Goal: Transaction & Acquisition: Purchase product/service

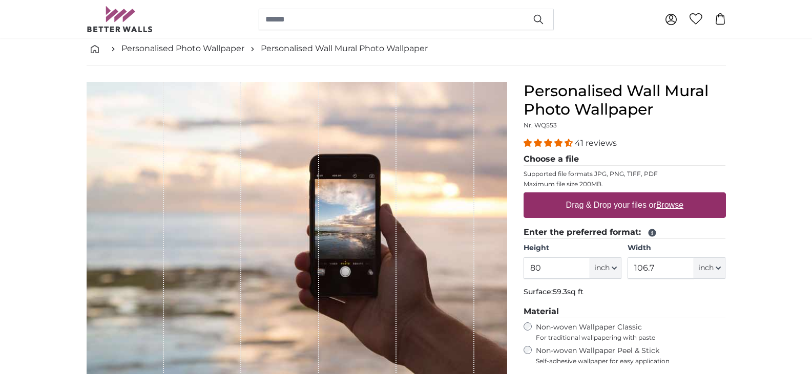
click at [579, 268] on input "80" at bounding box center [557, 269] width 67 height 22
click at [578, 268] on input "80" at bounding box center [557, 269] width 67 height 22
click at [605, 264] on span "inch" at bounding box center [601, 268] width 15 height 10
click at [611, 294] on link "Centimeter (cm)" at bounding box center [605, 295] width 90 height 18
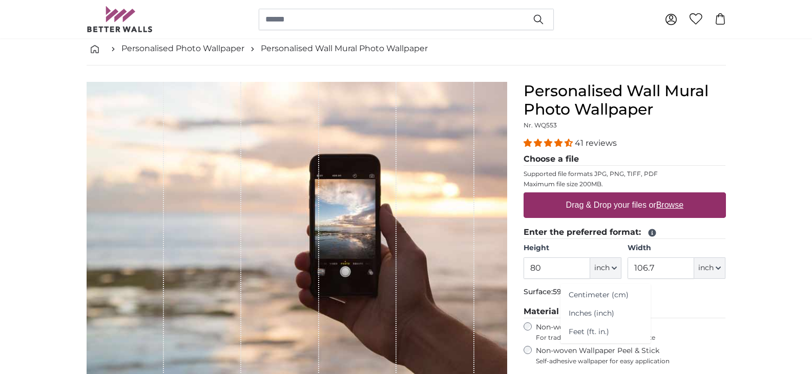
type input "203.2"
type input "271.1"
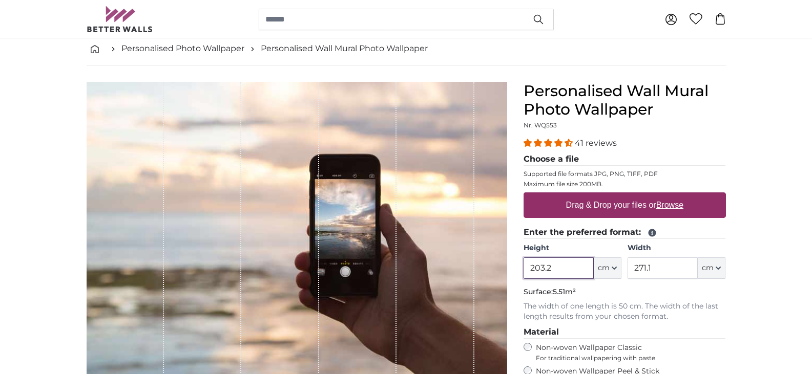
click at [556, 267] on input "203.2" at bounding box center [559, 269] width 70 height 22
click at [721, 273] on button "cm" at bounding box center [712, 269] width 28 height 22
click at [698, 297] on link "Centimeter (cm)" at bounding box center [712, 295] width 90 height 18
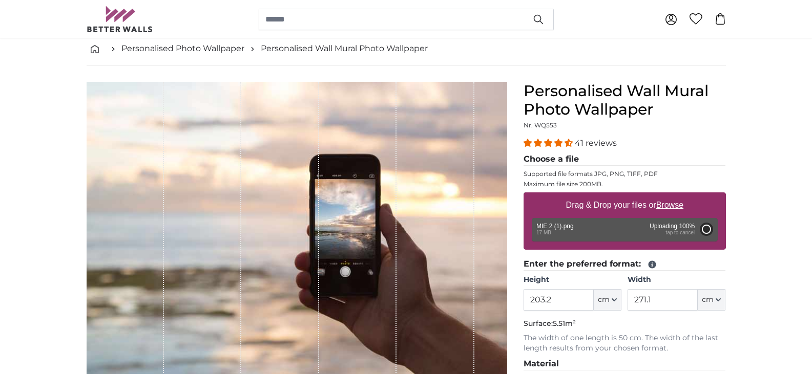
type input "192"
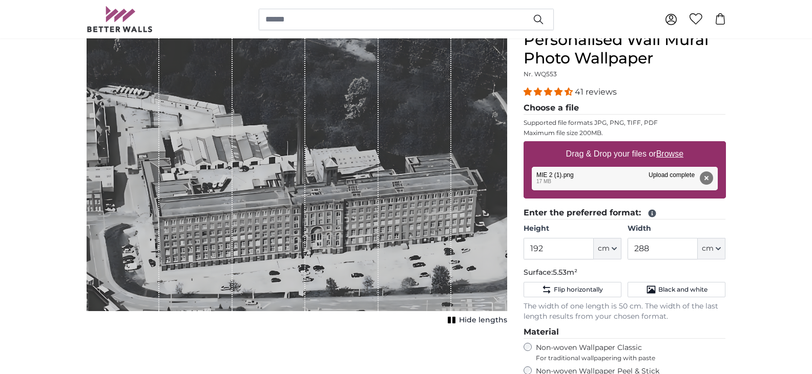
scroll to position [51, 0]
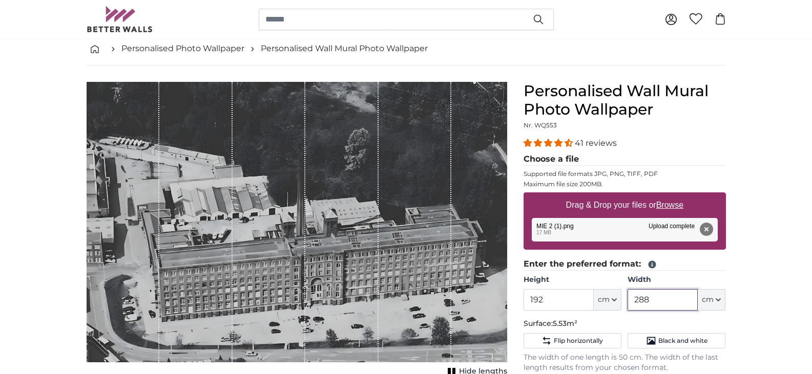
click at [653, 300] on input "288" at bounding box center [663, 300] width 70 height 22
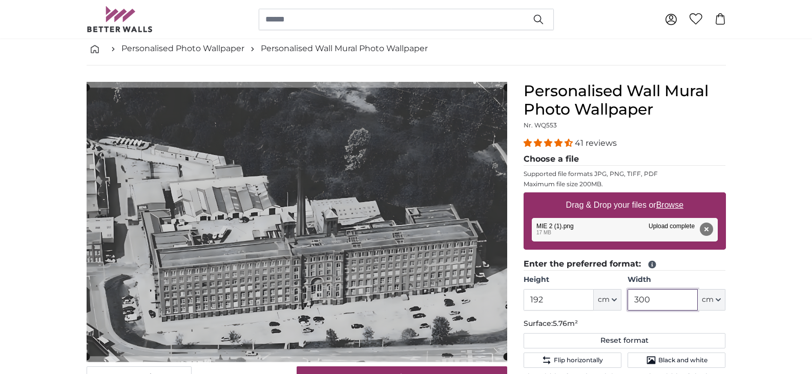
type input "300"
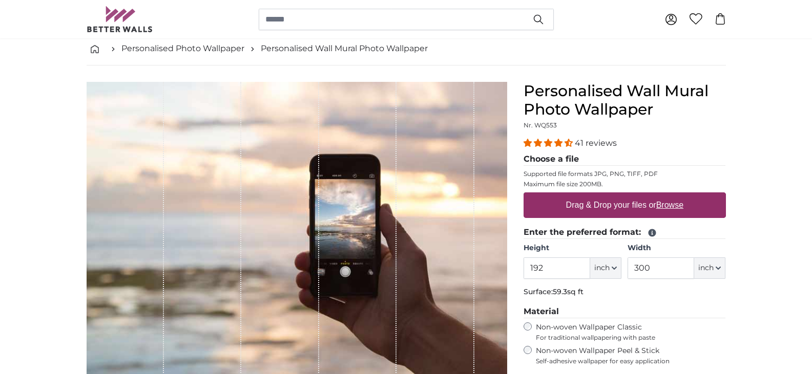
click at [650, 204] on label "Drag & Drop your files or Browse" at bounding box center [624, 205] width 126 height 20
click at [650, 196] on input "Drag & Drop your files or Browse" at bounding box center [625, 194] width 202 height 3
type input "**********"
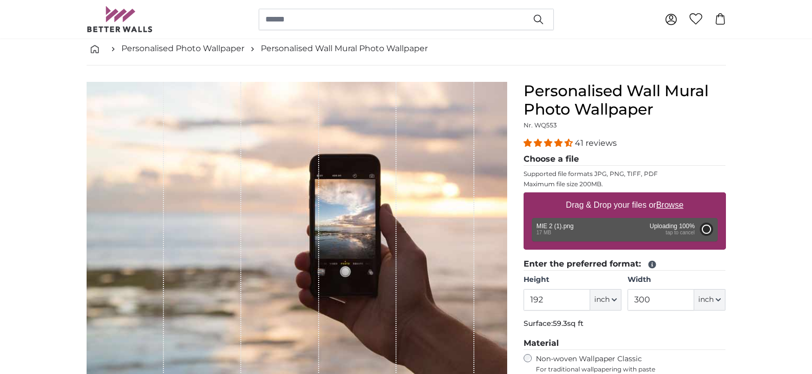
type input "75.6"
type input "113.4"
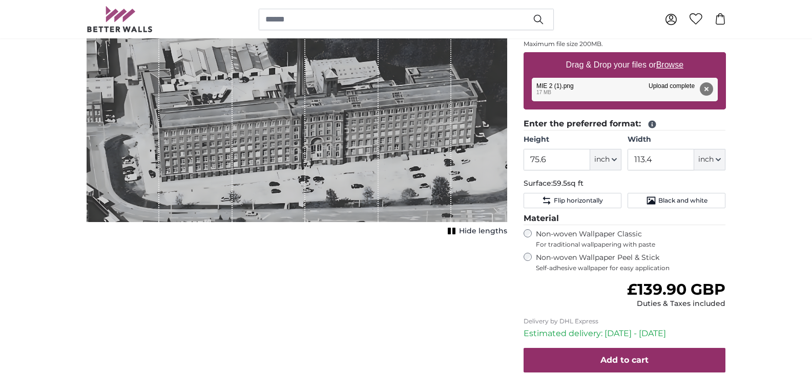
scroll to position [205, 0]
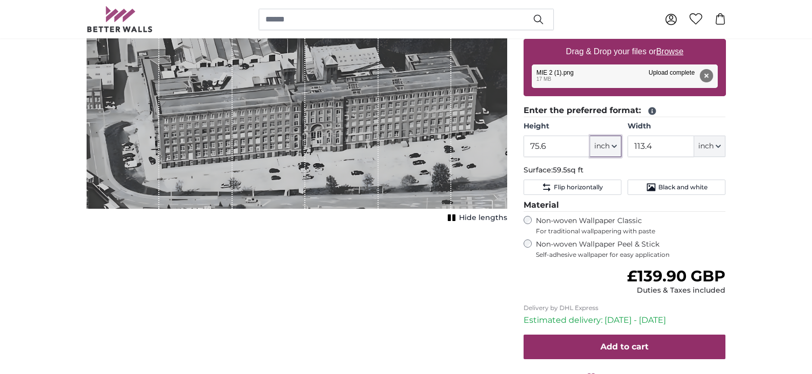
click at [599, 141] on button "inch" at bounding box center [605, 147] width 31 height 22
click at [597, 172] on link "Centimeter (cm)" at bounding box center [605, 173] width 90 height 18
type input "192.1"
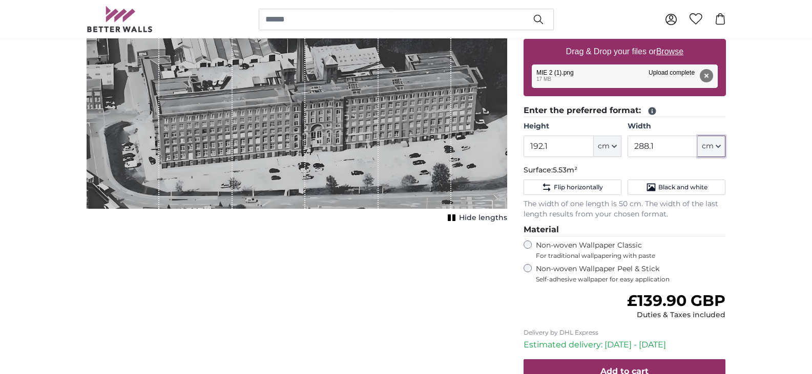
click at [713, 146] on span "cm" at bounding box center [708, 146] width 12 height 10
click at [708, 170] on link "Centimeter (cm)" at bounding box center [712, 173] width 90 height 18
click at [674, 147] on input "288.1" at bounding box center [663, 147] width 70 height 22
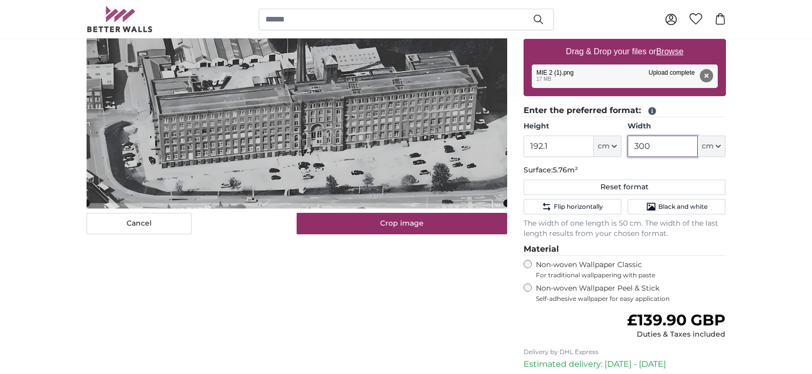
type input "300"
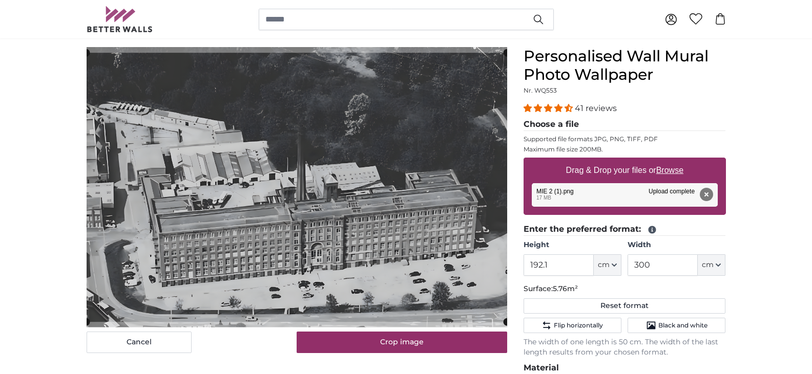
scroll to position [102, 0]
